Goal: Find contact information: Find contact information

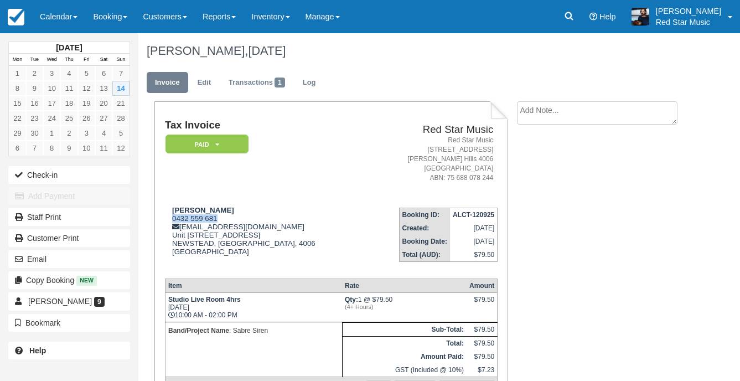
drag, startPoint x: 42, startPoint y: 24, endPoint x: 44, endPoint y: 34, distance: 9.7
click at [42, 24] on link "Calendar" at bounding box center [58, 16] width 53 height 33
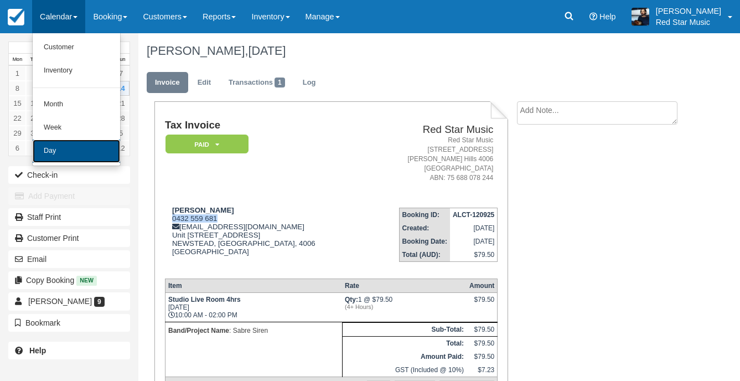
click at [88, 161] on link "Day" at bounding box center [76, 151] width 87 height 23
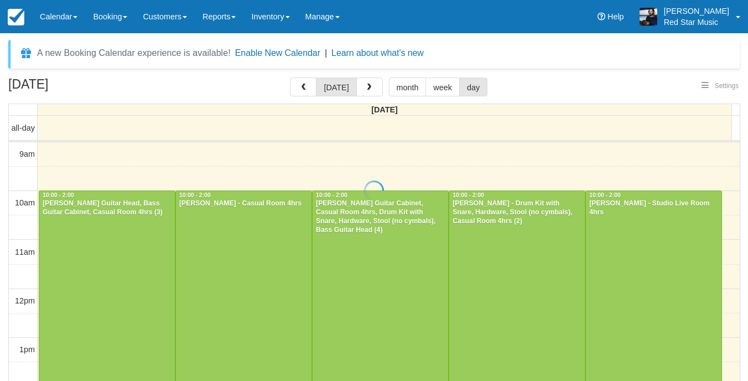
select select
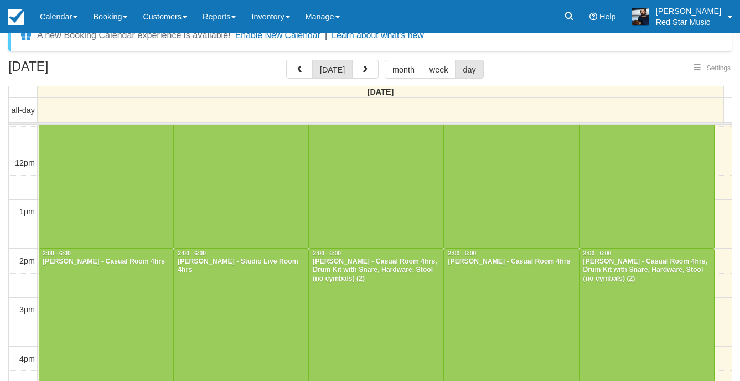
scroll to position [35, 0]
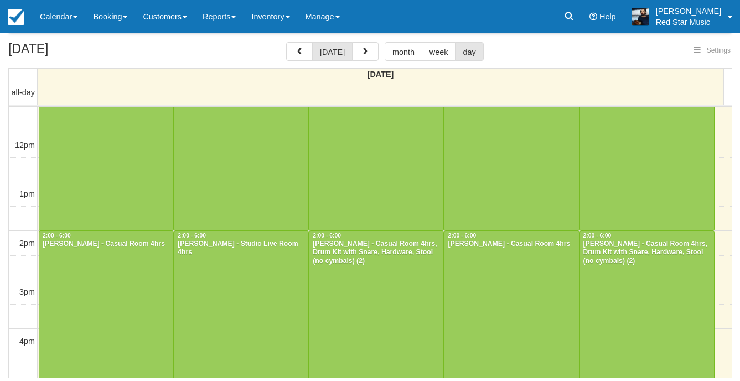
select select
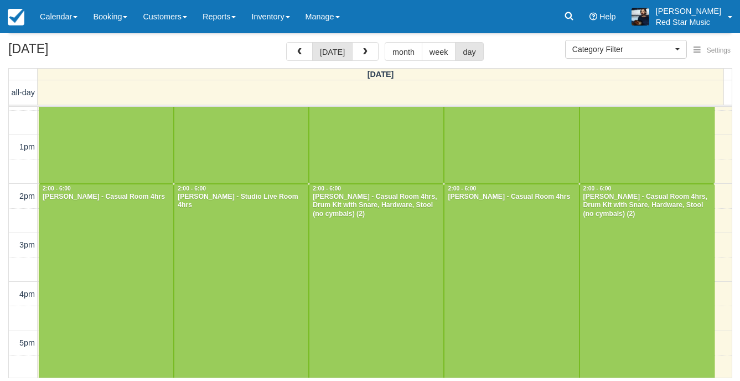
scroll to position [169, 0]
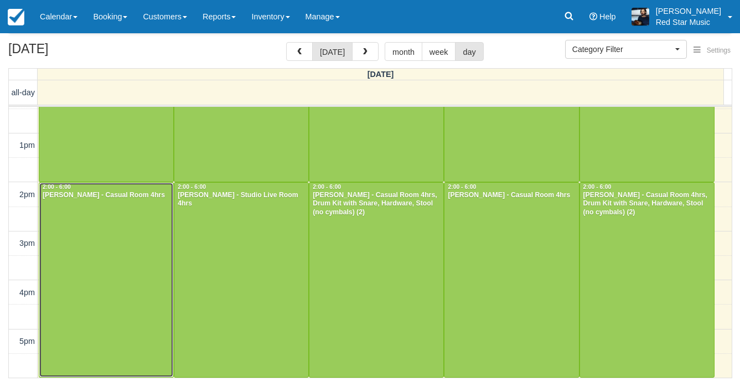
click at [84, 233] on div at bounding box center [106, 280] width 134 height 194
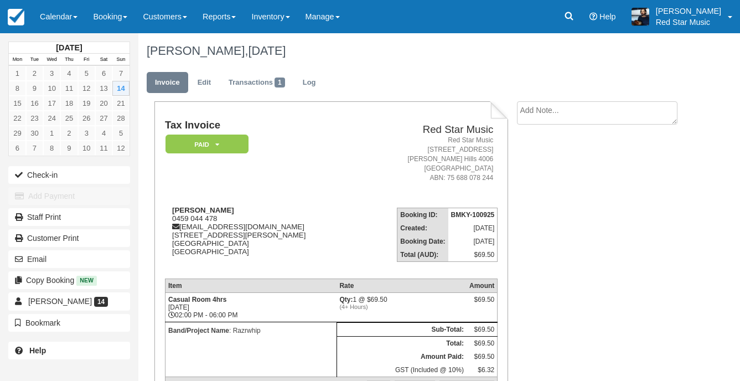
click at [564, 112] on textarea at bounding box center [597, 112] width 161 height 23
type textarea "1"
click at [536, 184] on button "Create" at bounding box center [542, 176] width 50 height 19
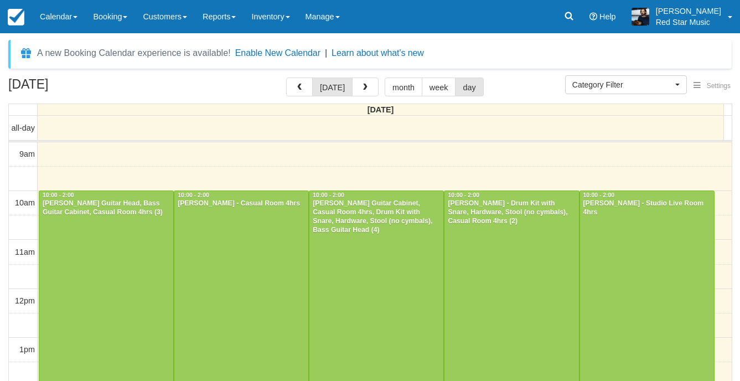
select select
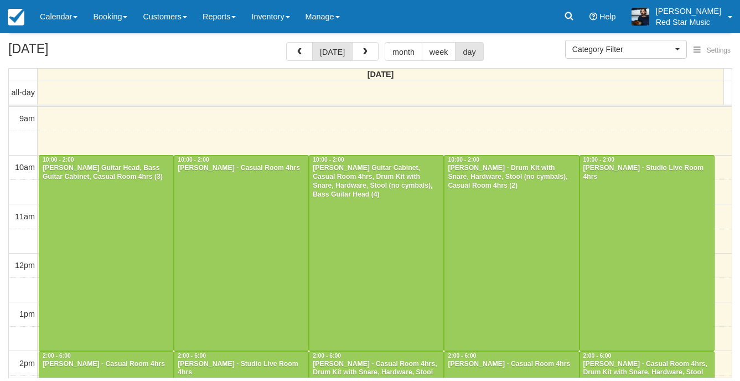
scroll to position [120, 0]
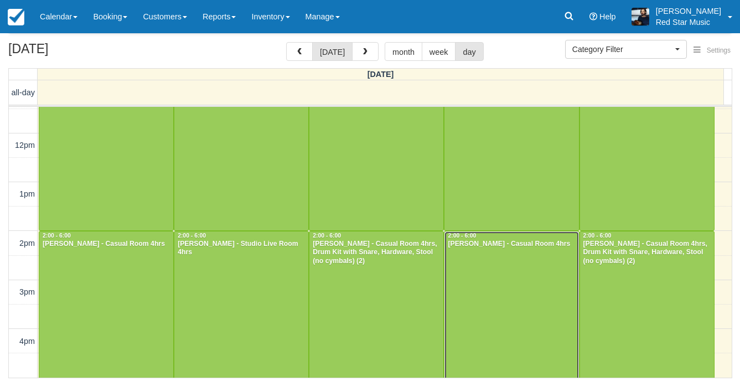
click at [550, 297] on div at bounding box center [512, 328] width 134 height 194
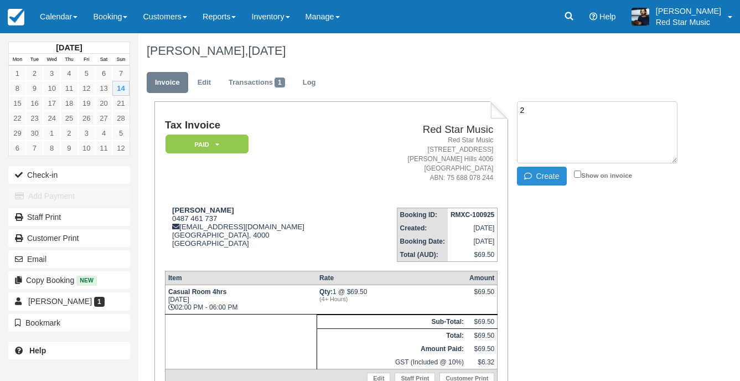
type textarea "2"
click at [547, 177] on button "Create" at bounding box center [542, 176] width 50 height 19
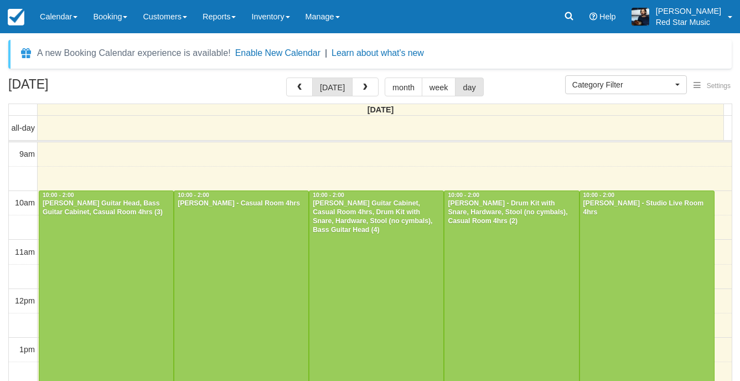
select select
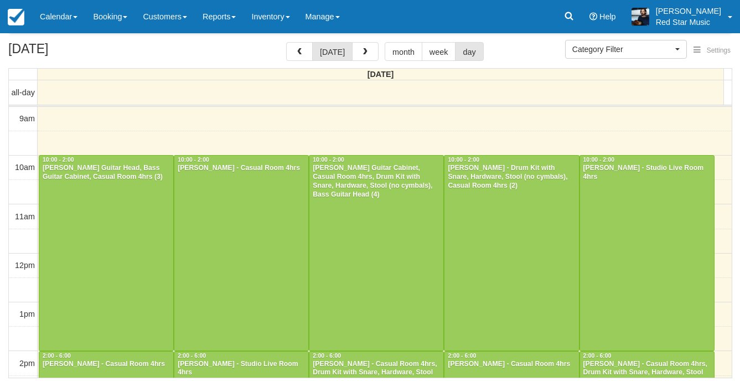
scroll to position [169, 0]
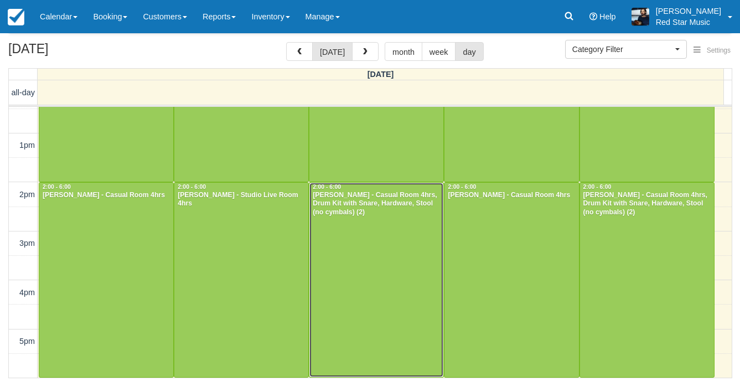
click at [373, 279] on div at bounding box center [376, 280] width 134 height 194
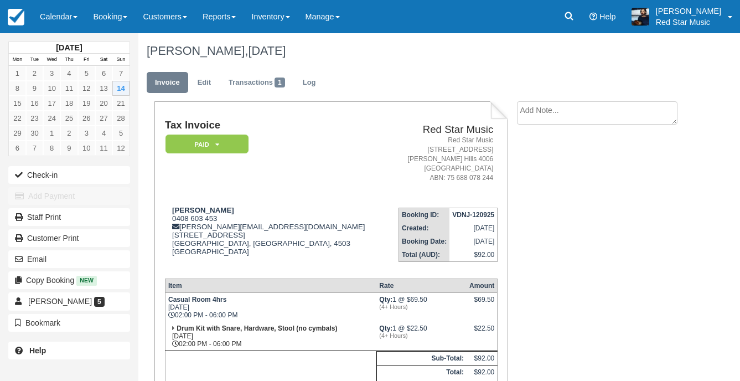
click at [567, 120] on textarea at bounding box center [597, 112] width 161 height 23
type textarea "3"
click at [536, 174] on icon "button" at bounding box center [530, 176] width 12 height 8
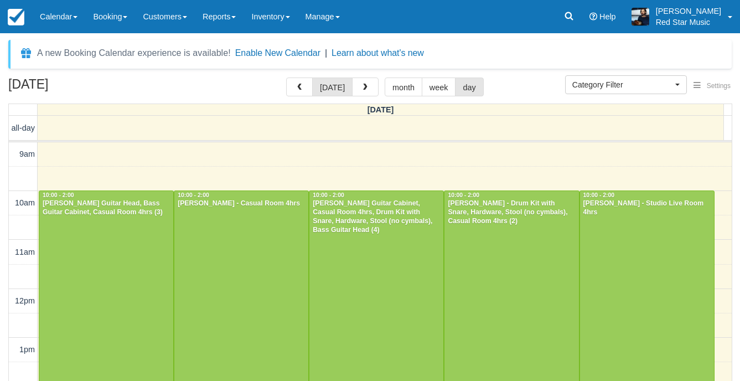
select select
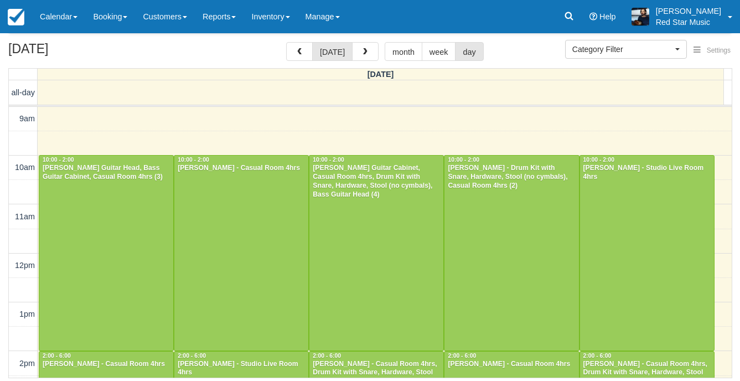
scroll to position [120, 0]
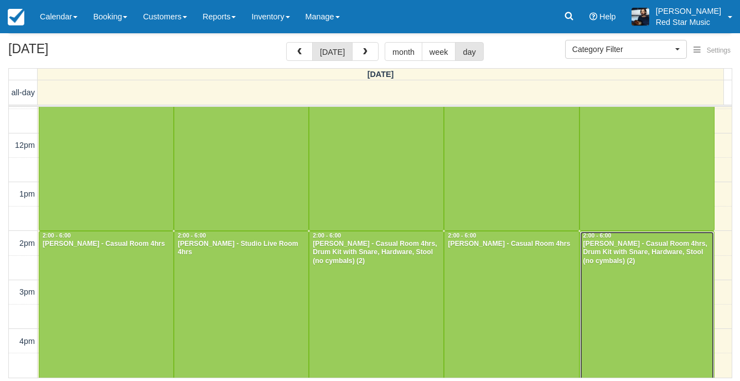
click at [620, 290] on div at bounding box center [647, 328] width 134 height 194
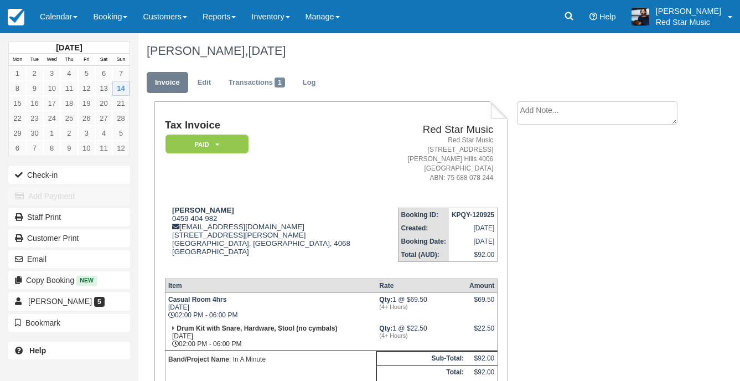
click at [580, 107] on textarea at bounding box center [597, 112] width 161 height 23
type textarea "4"
click at [551, 177] on button "Create" at bounding box center [542, 176] width 50 height 19
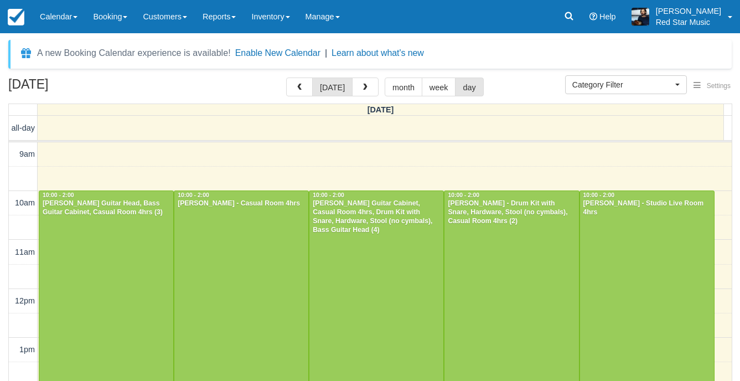
select select
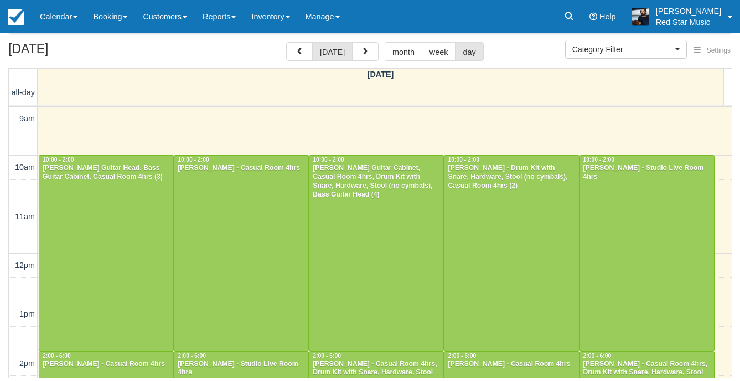
scroll to position [120, 0]
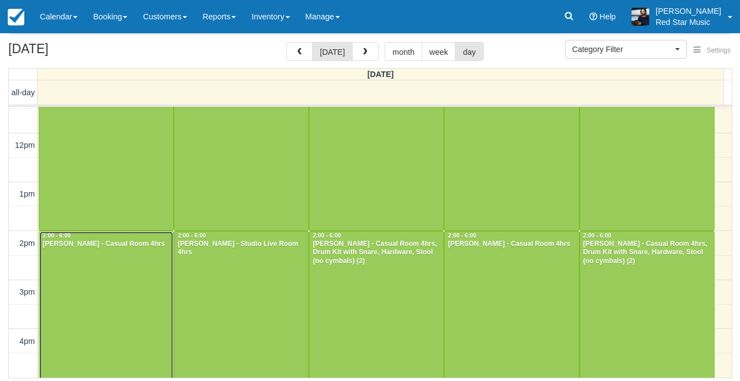
click at [91, 268] on div at bounding box center [106, 328] width 134 height 194
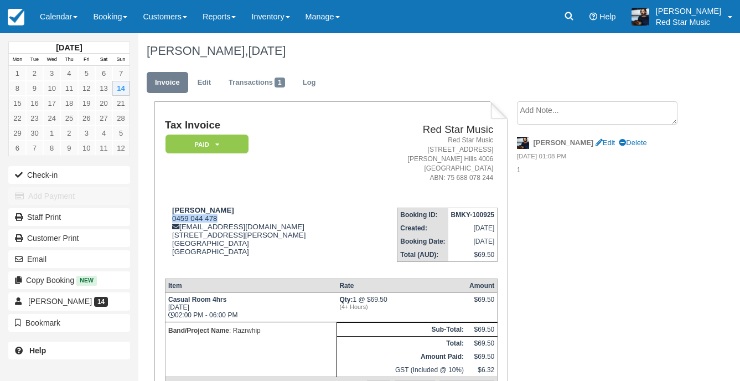
click at [168, 220] on div "[PERSON_NAME] 0459 044 478 [EMAIL_ADDRESS][DOMAIN_NAME] [STREET_ADDRESS][PERSON…" at bounding box center [262, 238] width 194 height 64
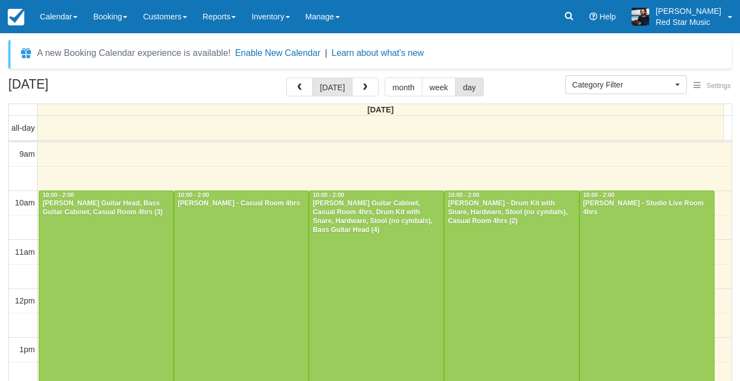
select select
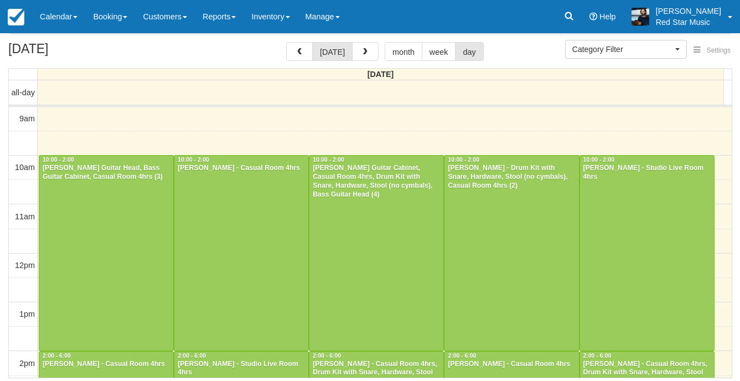
scroll to position [120, 0]
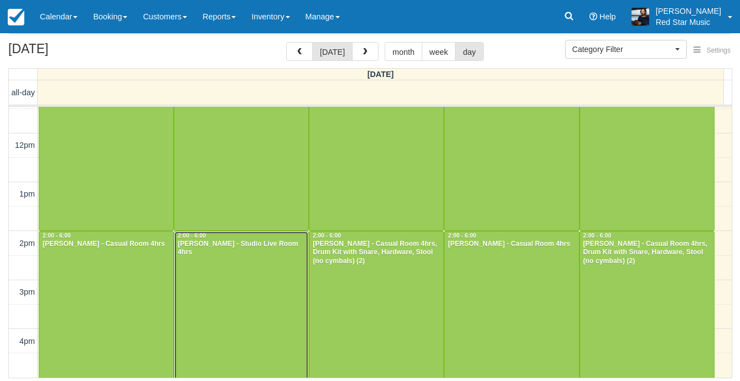
click at [249, 270] on div at bounding box center [241, 328] width 134 height 194
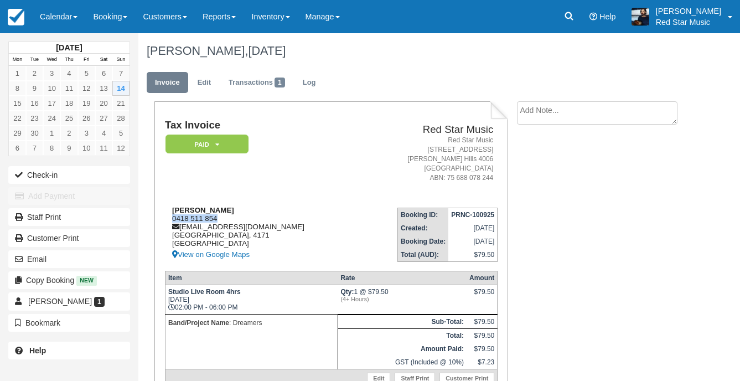
drag, startPoint x: 220, startPoint y: 220, endPoint x: 173, endPoint y: 220, distance: 46.5
click at [173, 220] on div "[PERSON_NAME] 0418 511 854 [EMAIL_ADDRESS][DOMAIN_NAME] [GEOGRAPHIC_DATA] [GEOG…" at bounding box center [262, 233] width 194 height 55
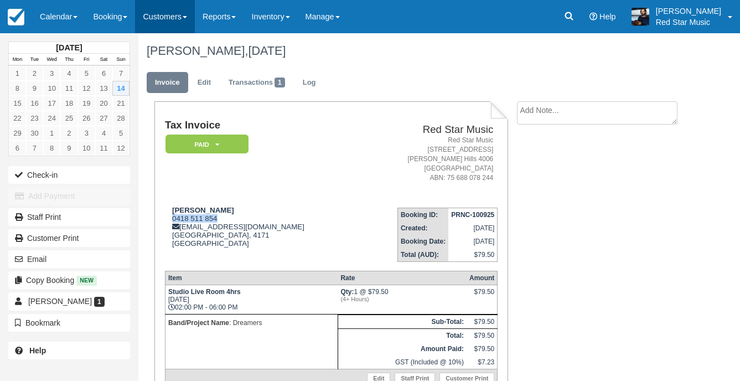
copy div "0418 511 854"
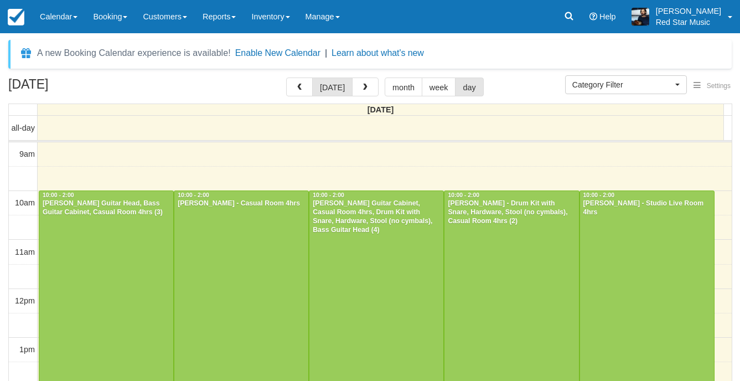
select select
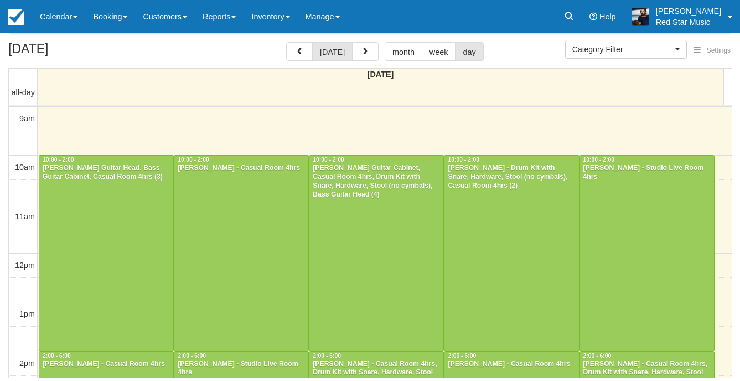
scroll to position [120, 0]
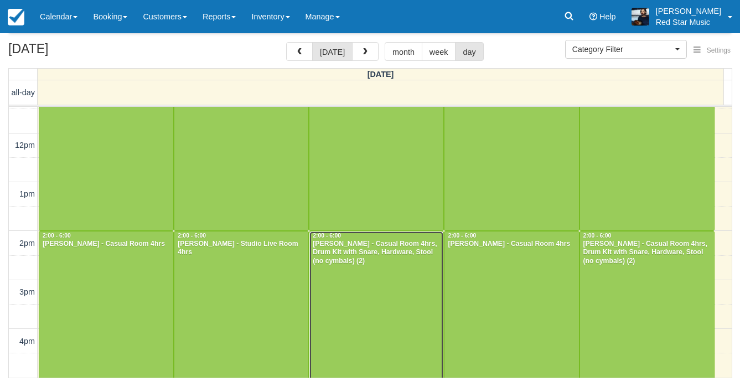
click at [360, 290] on div at bounding box center [376, 328] width 134 height 194
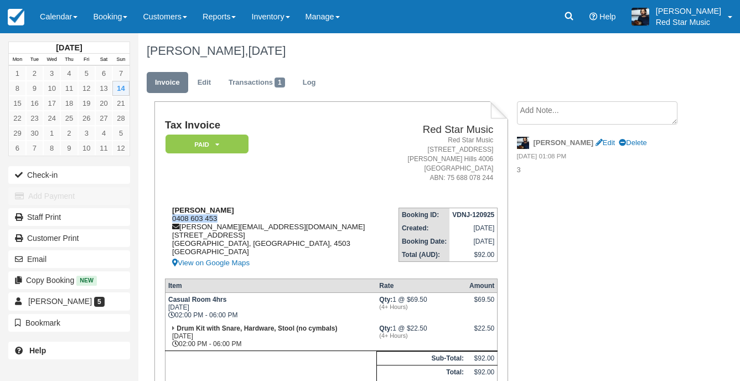
drag, startPoint x: 223, startPoint y: 218, endPoint x: 172, endPoint y: 220, distance: 51.0
click at [172, 220] on div "Sean Clayton 0408 603 453 sean.clayton1663@gmail.com 25/10 Blyth road Murrumba …" at bounding box center [276, 238] width 223 height 64
copy div "0408 603 453"
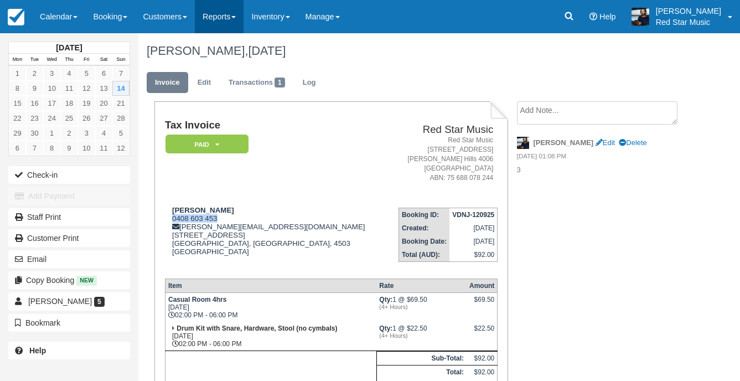
copy div "0408 603 453"
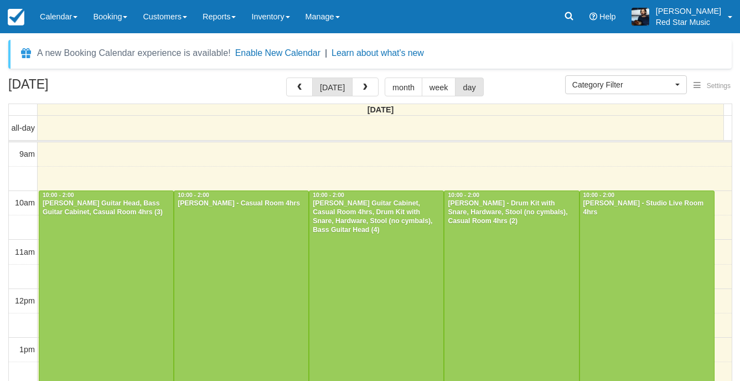
select select
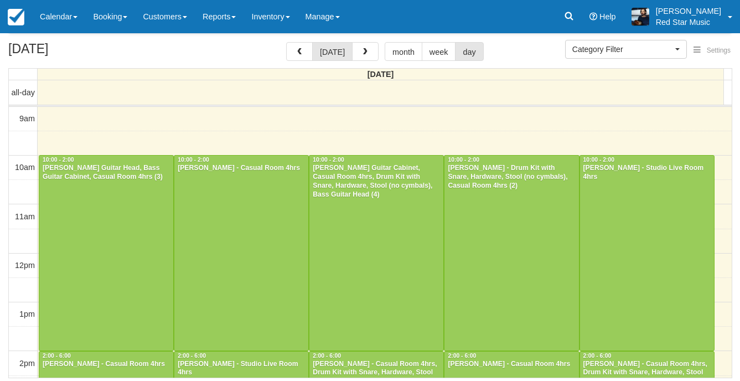
scroll to position [120, 0]
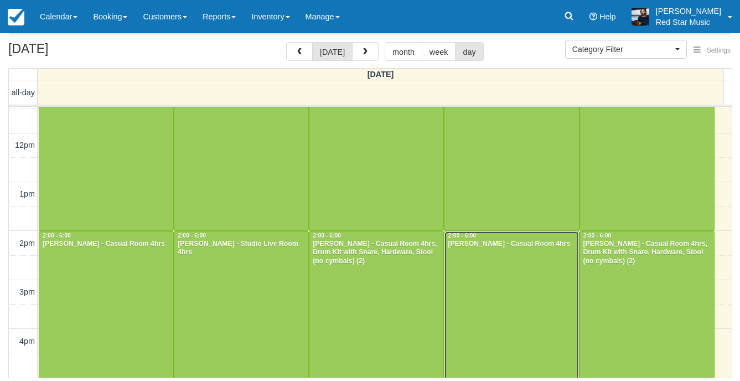
drag, startPoint x: 488, startPoint y: 274, endPoint x: 486, endPoint y: 280, distance: 6.0
click at [488, 274] on div at bounding box center [512, 328] width 134 height 194
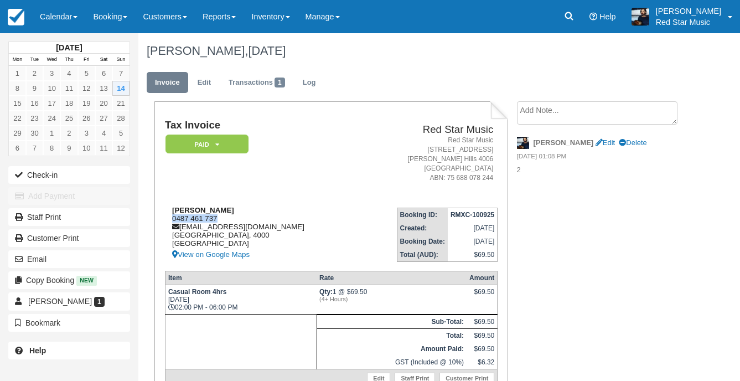
drag, startPoint x: 221, startPoint y: 215, endPoint x: 171, endPoint y: 220, distance: 50.0
click at [171, 220] on div "[PERSON_NAME] 0487 461 737 [EMAIL_ADDRESS][DOMAIN_NAME] [GEOGRAPHIC_DATA] View …" at bounding box center [261, 233] width 193 height 55
copy div "0487 461 737"
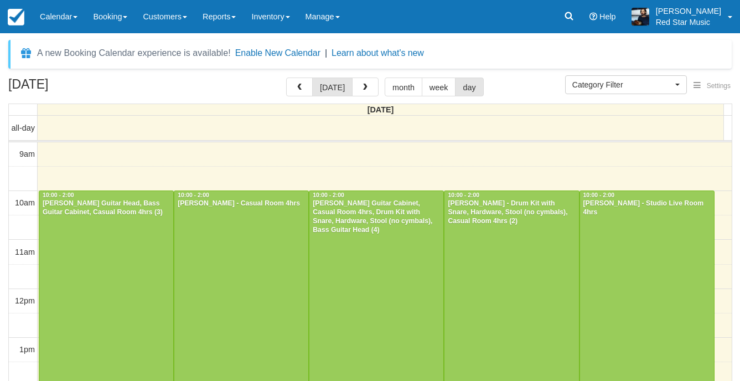
select select
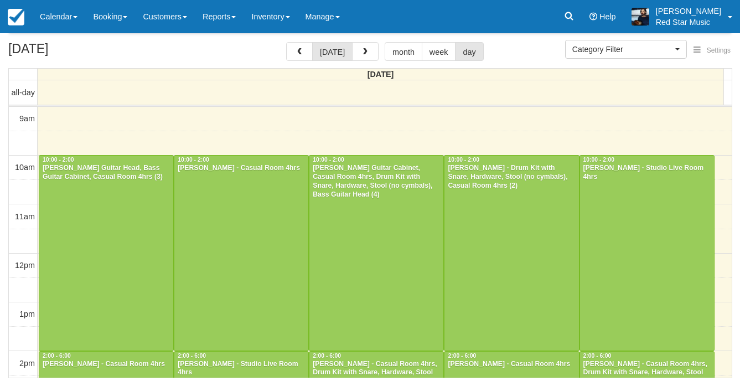
scroll to position [120, 0]
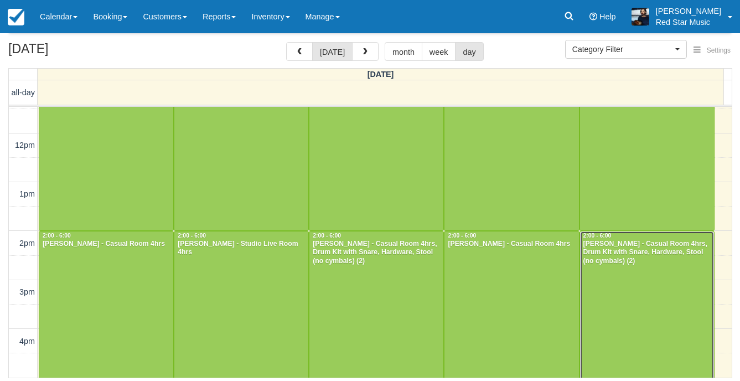
click at [605, 266] on div "[PERSON_NAME] - Casual Room 4hrs, Drum Kit with Snare, Hardware, Stool (no cymb…" at bounding box center [647, 253] width 128 height 27
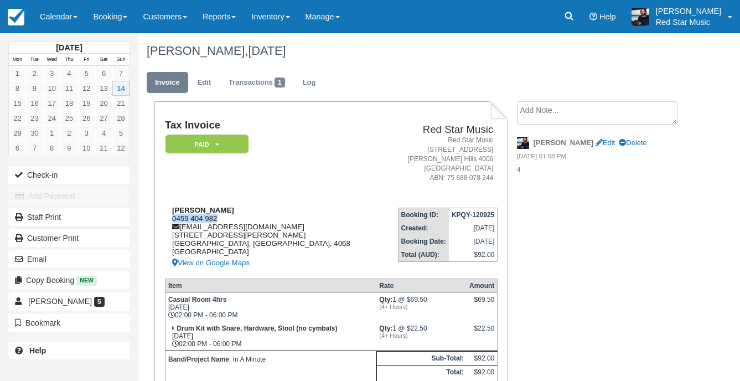
drag, startPoint x: 219, startPoint y: 215, endPoint x: 172, endPoint y: 220, distance: 47.3
click at [172, 220] on div "[PERSON_NAME] 0459 404 982 [EMAIL_ADDRESS][DOMAIN_NAME] [STREET_ADDRESS][PERSON…" at bounding box center [273, 238] width 216 height 64
copy div "0459 404 982"
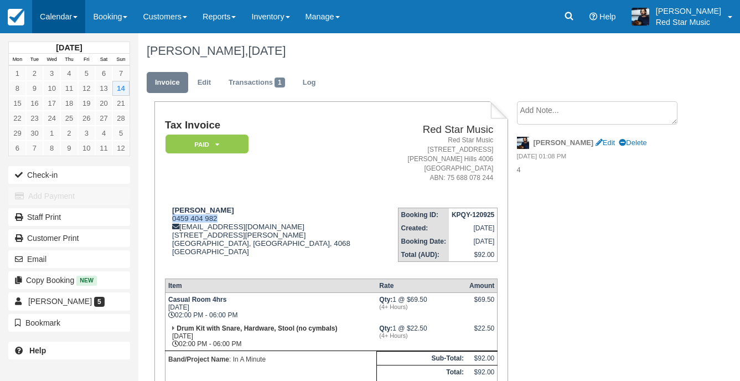
click at [45, 21] on link "Calendar" at bounding box center [58, 16] width 53 height 33
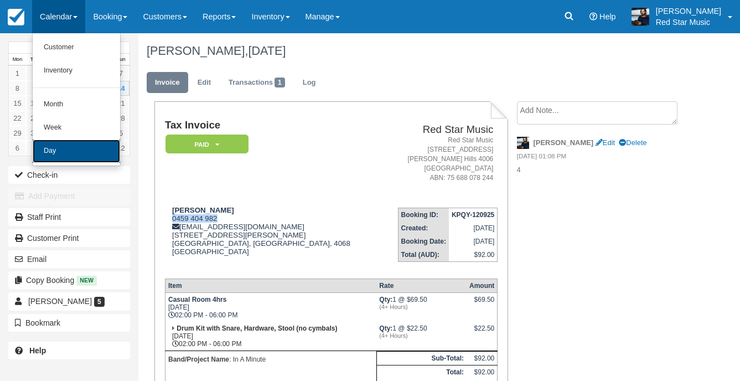
click at [68, 151] on link "Day" at bounding box center [76, 151] width 87 height 23
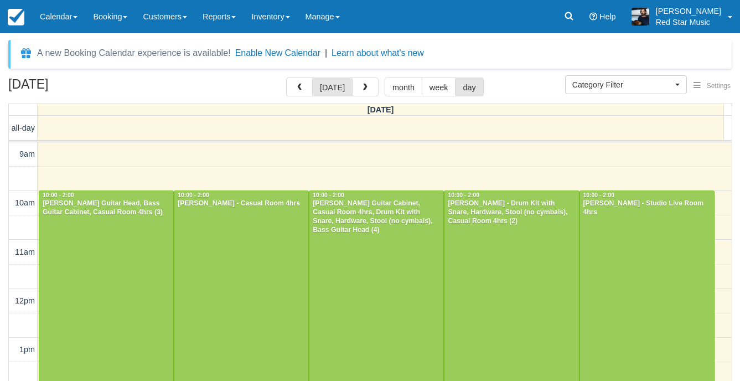
select select
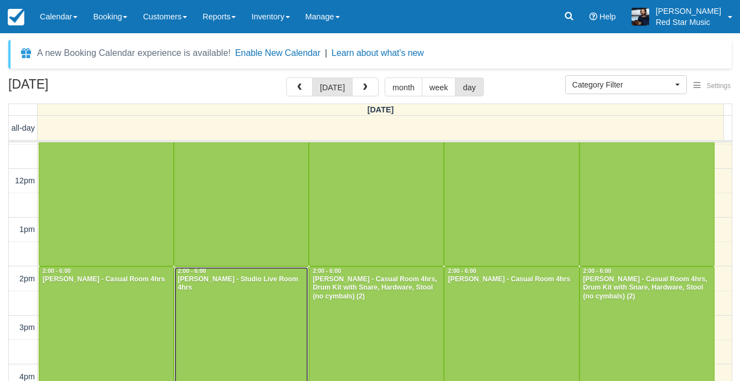
click at [219, 312] on div at bounding box center [241, 364] width 134 height 194
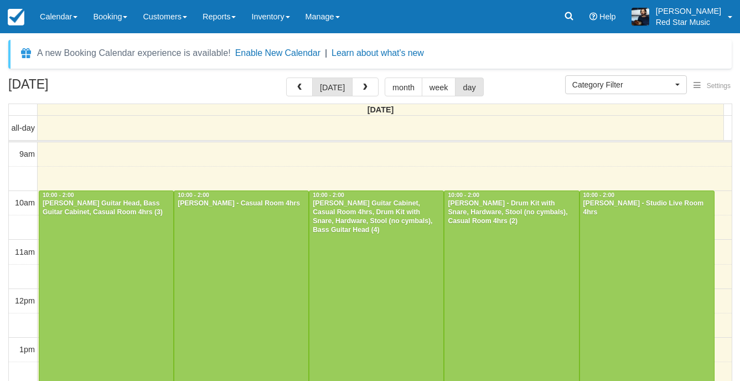
select select
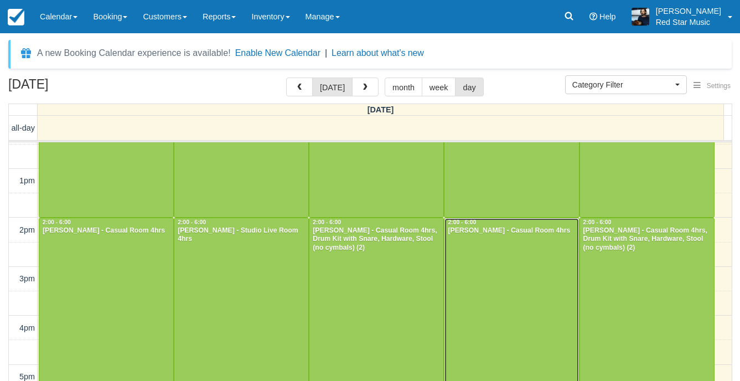
click at [481, 263] on div at bounding box center [512, 315] width 134 height 194
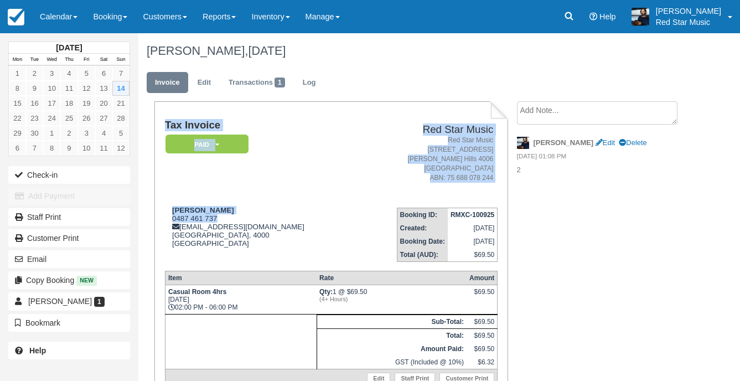
drag, startPoint x: 226, startPoint y: 217, endPoint x: 160, endPoint y: 220, distance: 65.9
click at [160, 220] on div "Tax Invoice Paid   Pending Reserved Deposit Waiting Cancelled Red Star Music Re…" at bounding box center [331, 256] width 354 height 311
drag, startPoint x: 160, startPoint y: 220, endPoint x: 274, endPoint y: 205, distance: 114.9
click at [274, 206] on div "[PERSON_NAME] 0487 461 737 [EMAIL_ADDRESS][DOMAIN_NAME] [GEOGRAPHIC_DATA] View …" at bounding box center [261, 233] width 193 height 55
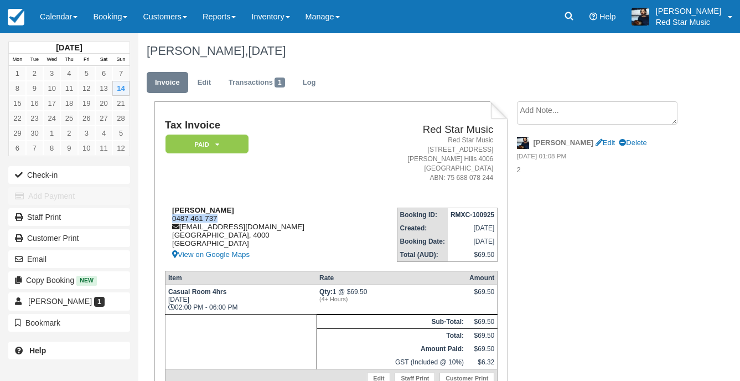
drag, startPoint x: 230, startPoint y: 217, endPoint x: 171, endPoint y: 215, distance: 59.3
click at [171, 215] on div "[PERSON_NAME] 0487 461 737 [EMAIL_ADDRESS][DOMAIN_NAME] [GEOGRAPHIC_DATA] View …" at bounding box center [261, 233] width 193 height 55
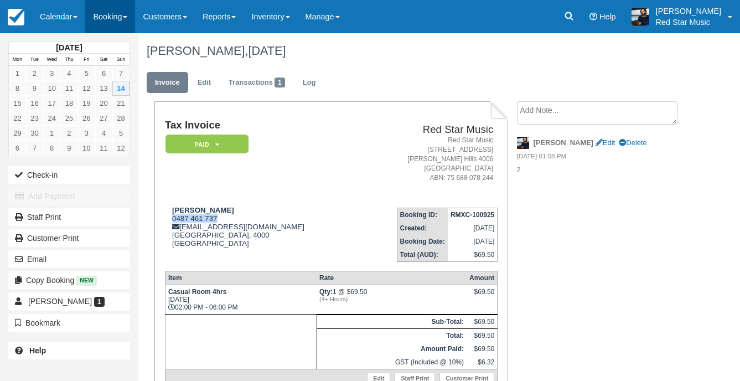
copy div "0487 461 737"
click at [46, 11] on link "Calendar" at bounding box center [58, 16] width 53 height 33
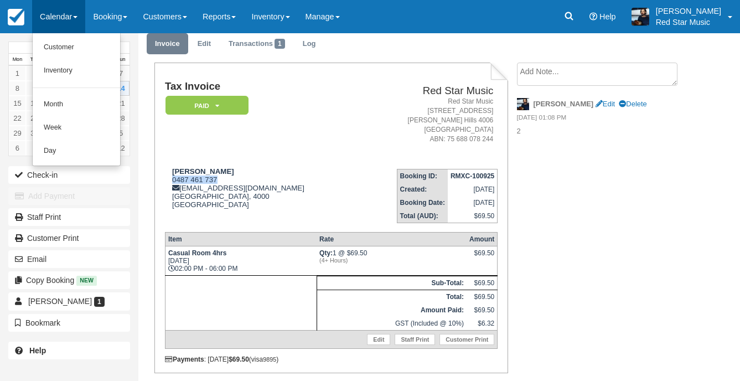
scroll to position [55, 0]
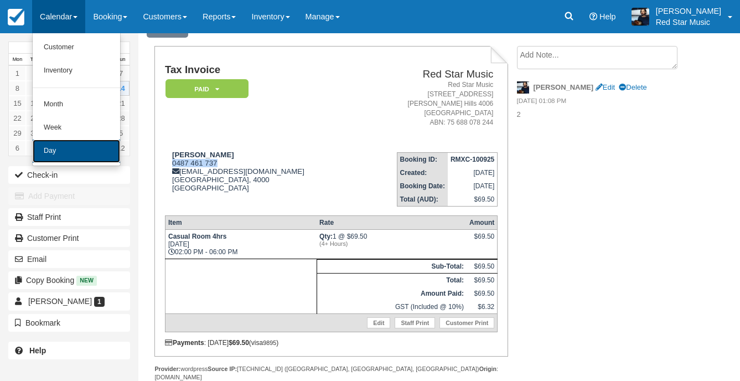
click at [90, 143] on link "Day" at bounding box center [76, 151] width 87 height 23
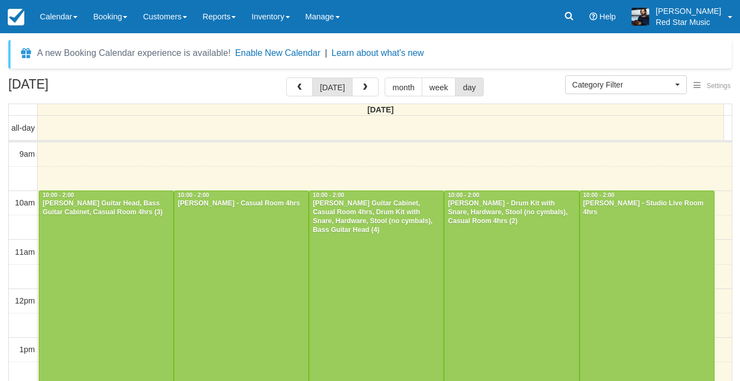
select select
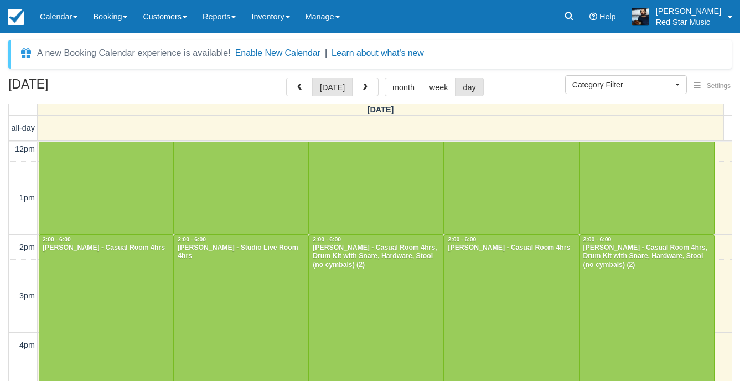
scroll to position [169, 0]
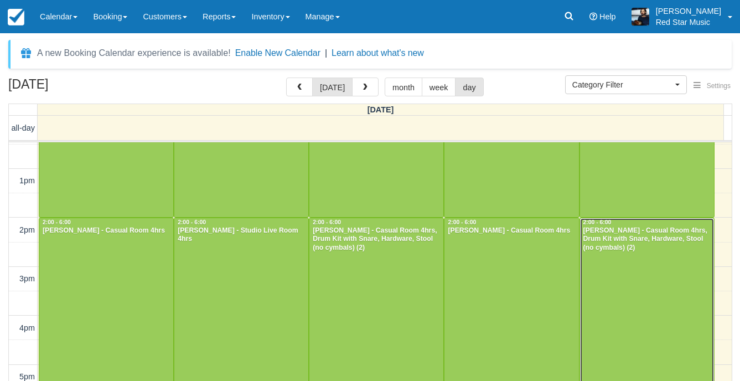
click at [642, 256] on div at bounding box center [647, 315] width 134 height 194
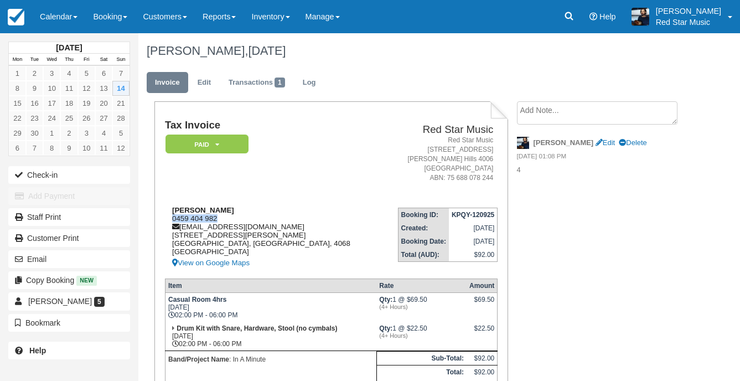
drag, startPoint x: 218, startPoint y: 217, endPoint x: 172, endPoint y: 220, distance: 45.5
click at [172, 220] on div "Thomas Hurwood 0459 404 982 thurwood2@gmail.com 103 Swann Road Taringa Brisbane…" at bounding box center [273, 238] width 216 height 64
copy div "0459 404 982"
